Goal: Contribute content

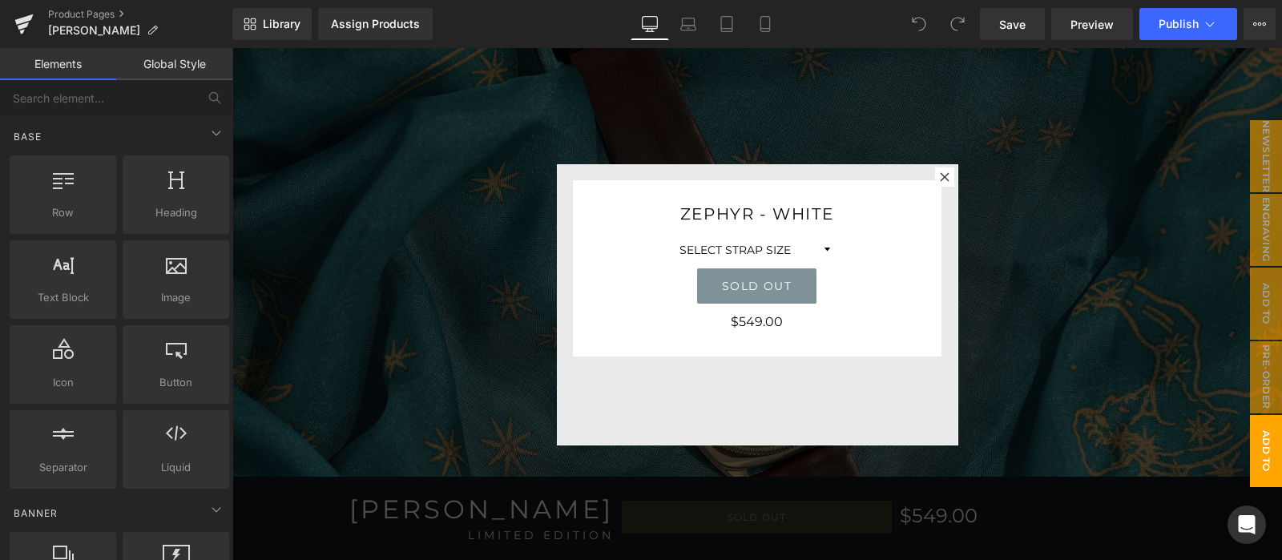
click at [1035, 224] on div at bounding box center [757, 304] width 1050 height 512
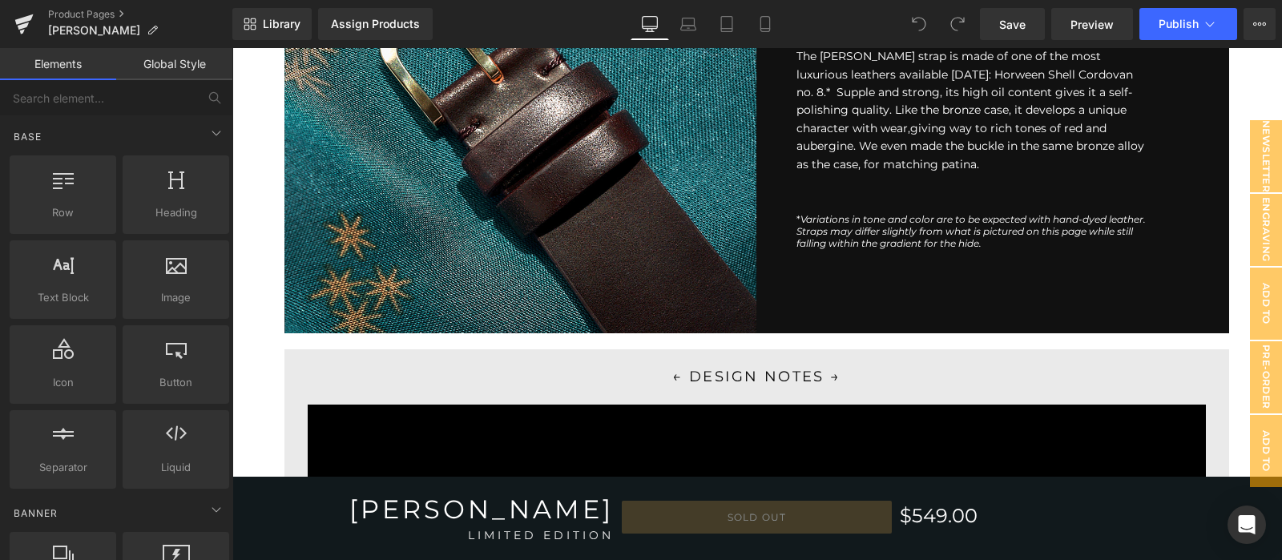
scroll to position [2270, 0]
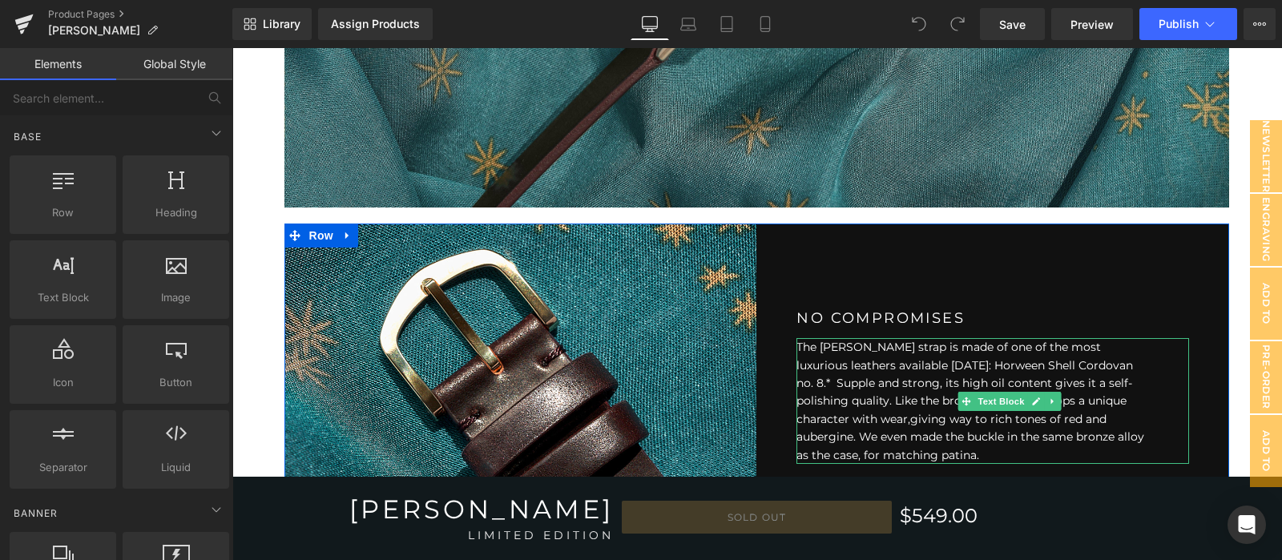
click at [847, 406] on p "The [PERSON_NAME] strap is made of one of the most luxurious leathers available…" at bounding box center [972, 401] width 353 height 126
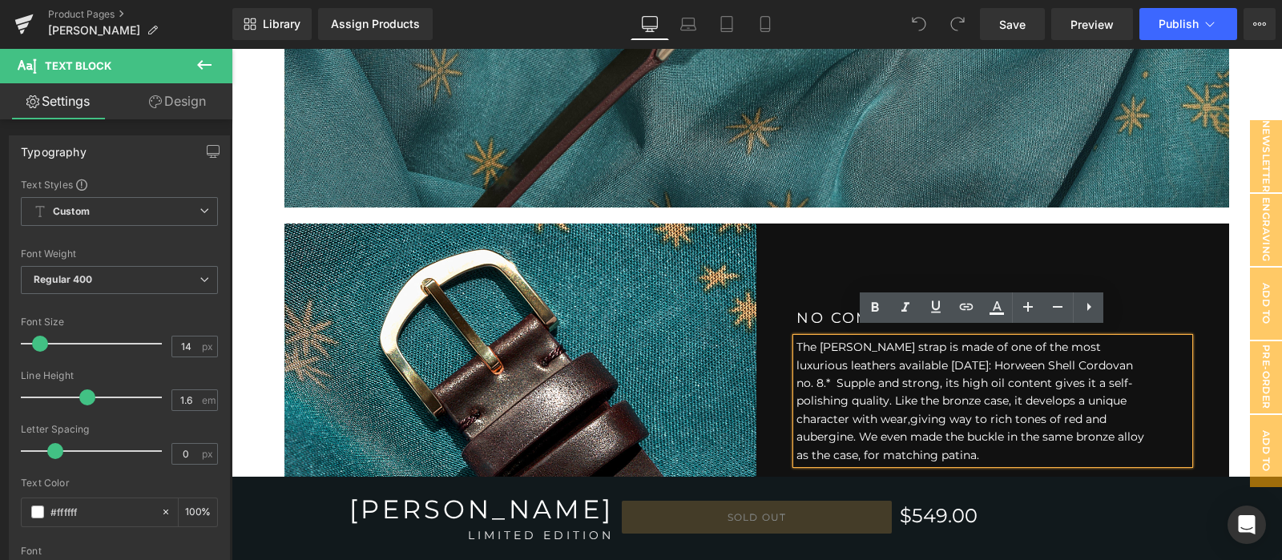
click at [845, 410] on p "The [PERSON_NAME] strap is made of one of the most luxurious leathers available…" at bounding box center [972, 401] width 353 height 126
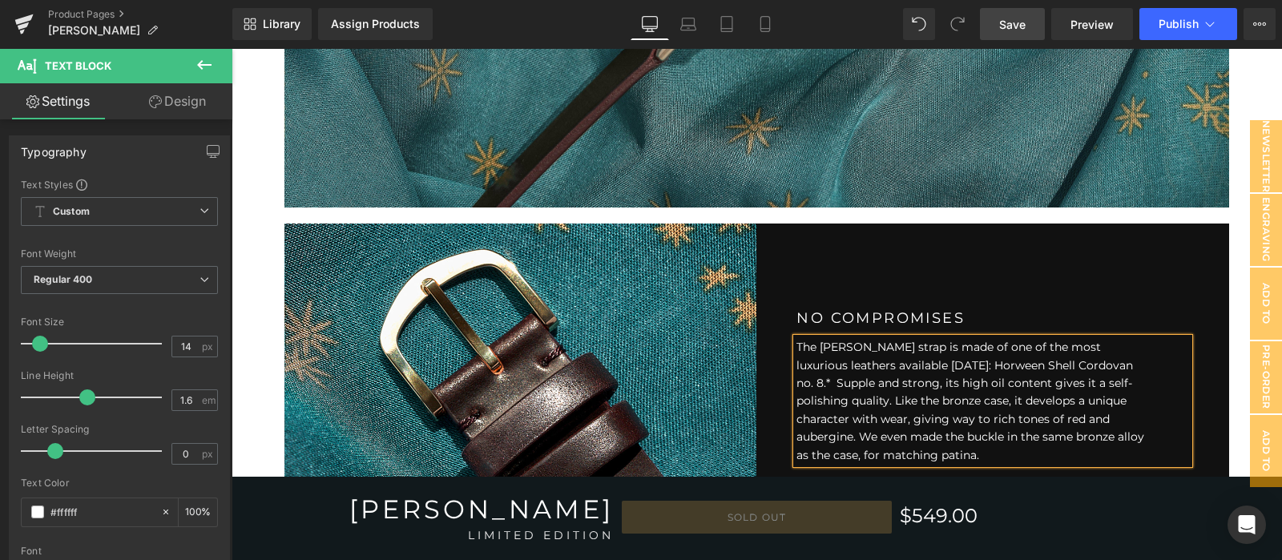
click at [1014, 9] on link "Save" at bounding box center [1012, 24] width 65 height 32
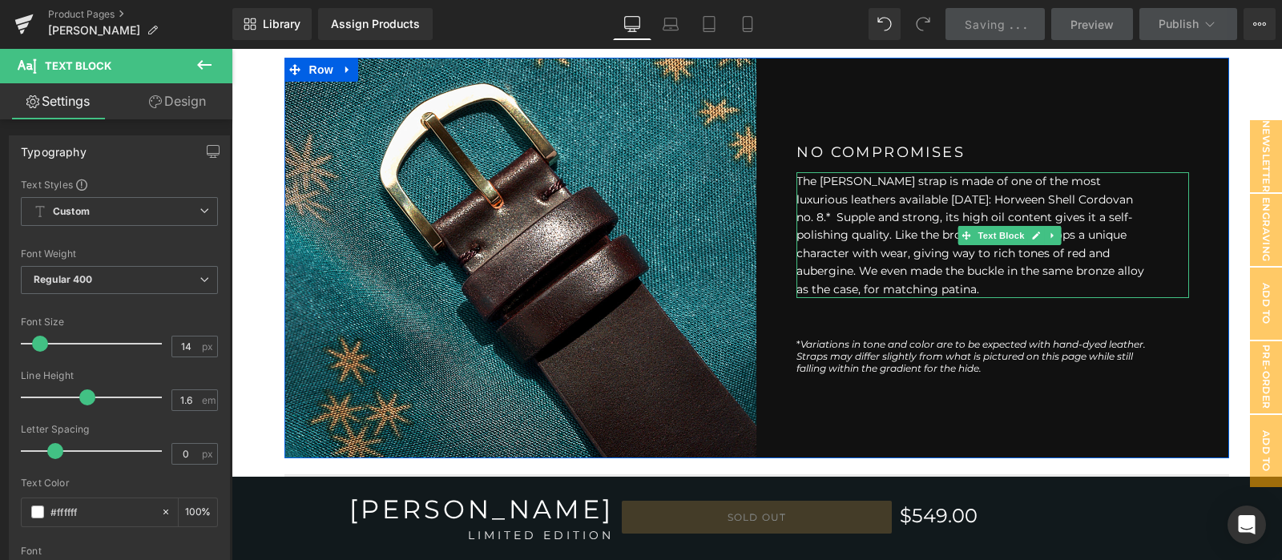
scroll to position [2404, 0]
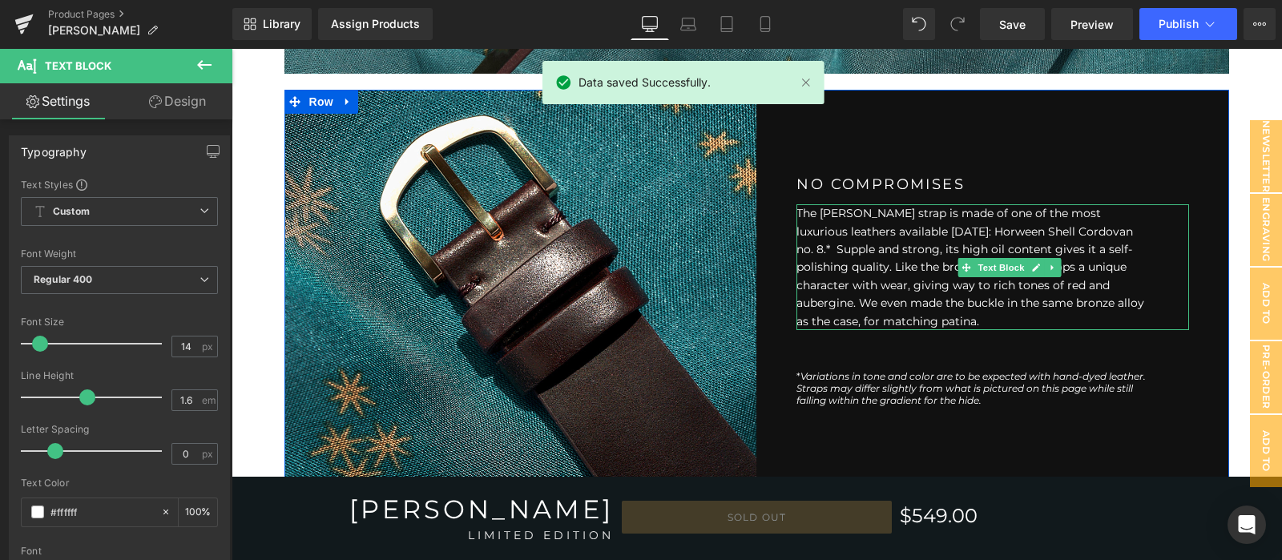
click at [1081, 274] on p "The [PERSON_NAME] strap is made of one of the most luxurious leathers available…" at bounding box center [972, 267] width 353 height 126
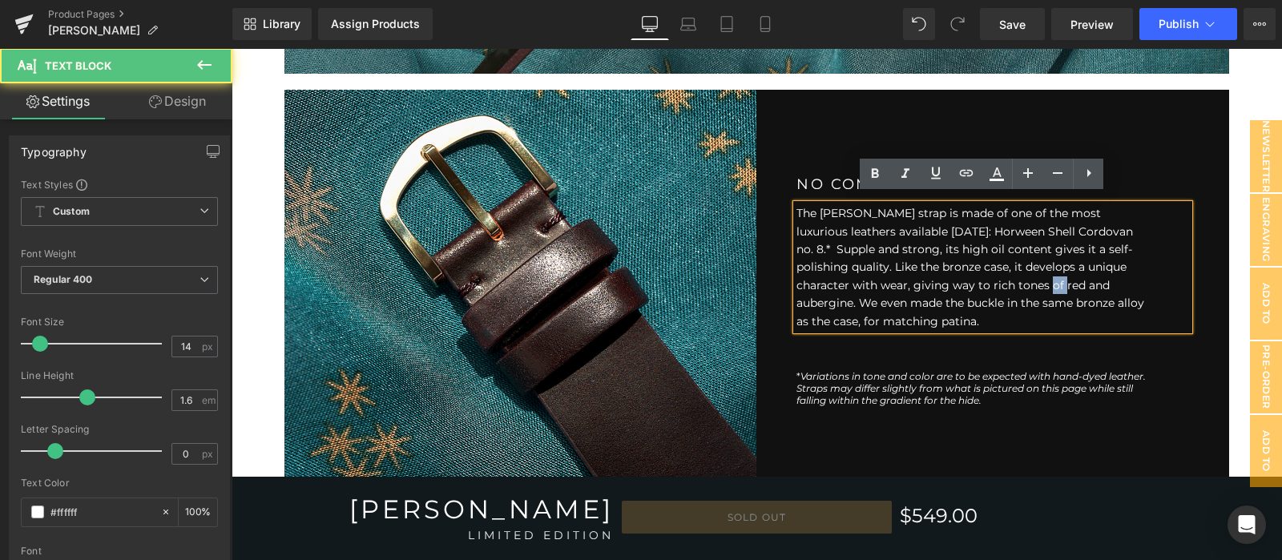
drag, startPoint x: 1018, startPoint y: 278, endPoint x: 998, endPoint y: 282, distance: 19.6
click at [998, 282] on p "The [PERSON_NAME] strap is made of one of the most luxurious leathers available…" at bounding box center [972, 267] width 353 height 126
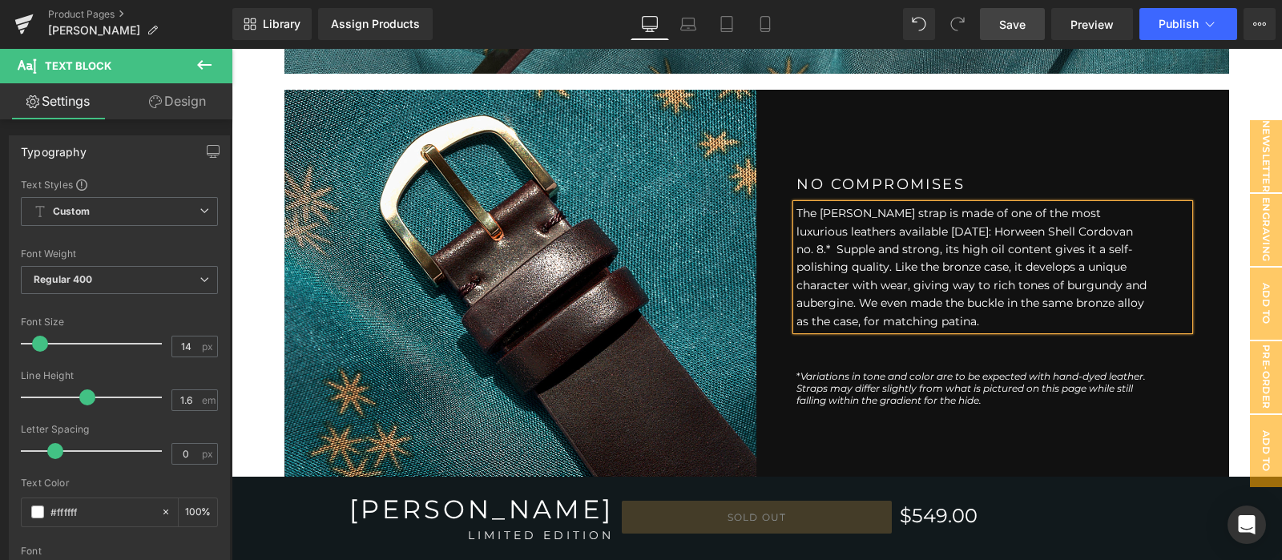
click at [1006, 22] on span "Save" at bounding box center [1012, 24] width 26 height 17
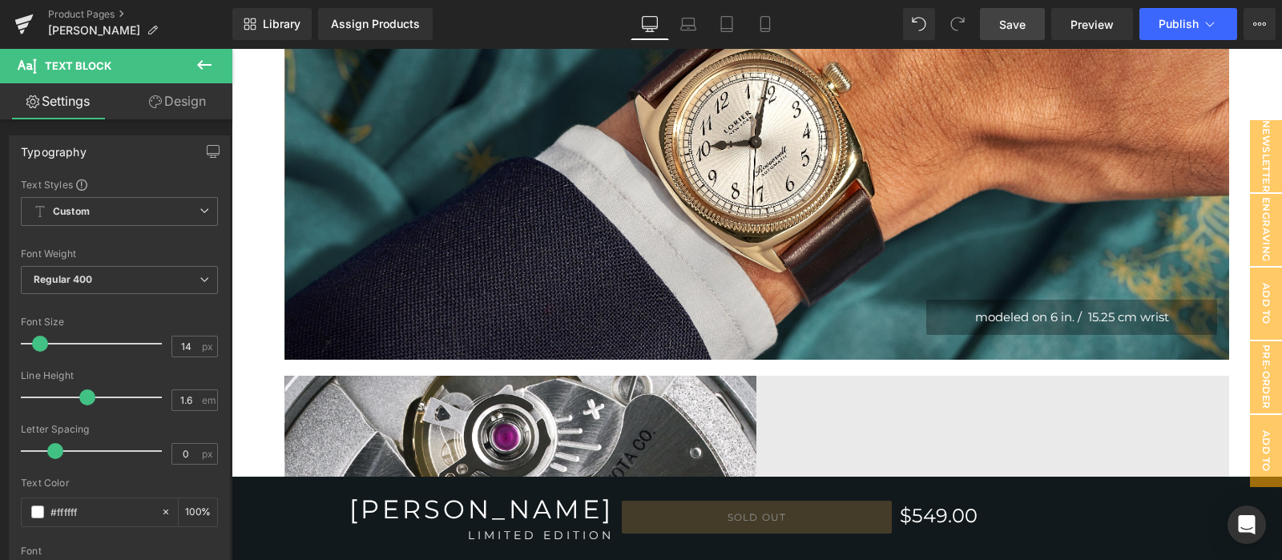
scroll to position [4139, 0]
